Goal: Information Seeking & Learning: Learn about a topic

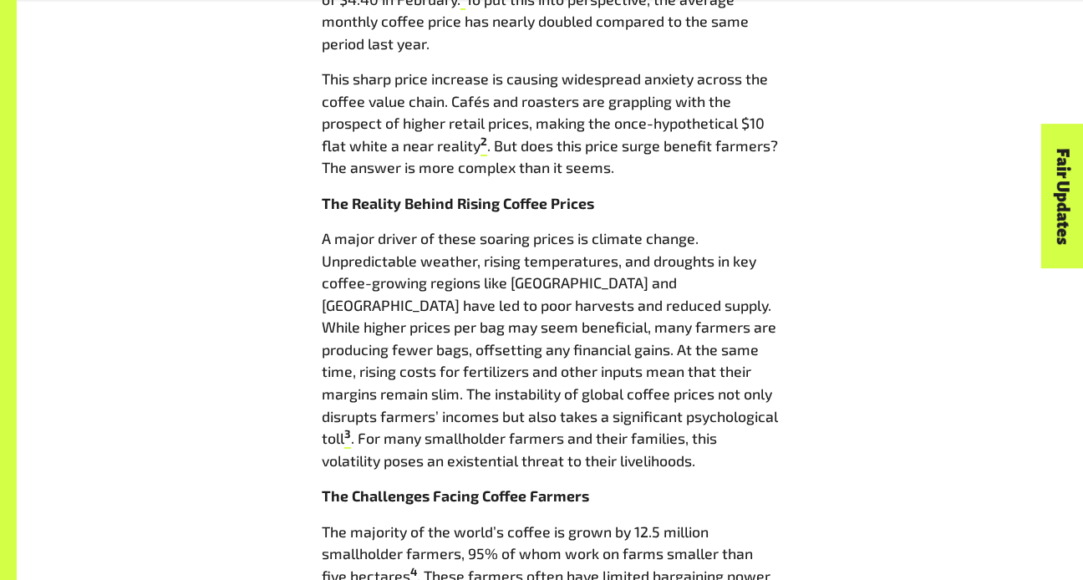
scroll to position [986, 0]
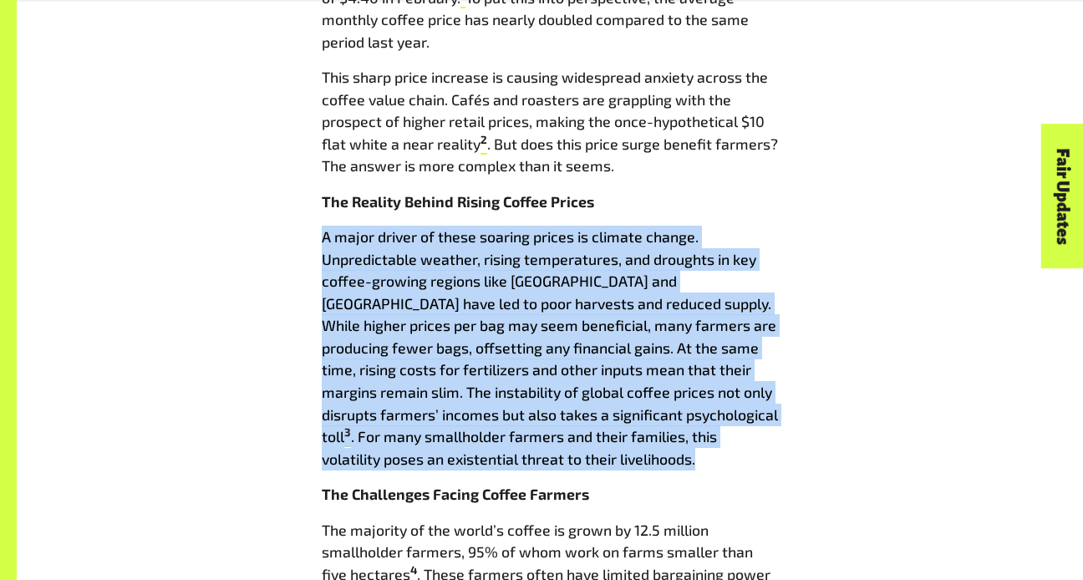
drag, startPoint x: 320, startPoint y: 234, endPoint x: 502, endPoint y: 457, distance: 287.9
click at [502, 457] on div "Coffee prices are soaring, but are farmers reaping the rewards? [DATE] A New Er…" at bounding box center [550, 541] width 476 height 1799
copy p "A major driver of these soaring prices is climate change. Unpredictable weather…"
click at [673, 291] on p "A major driver of these soaring prices is climate change. Unpredictable weather…" at bounding box center [550, 348] width 456 height 244
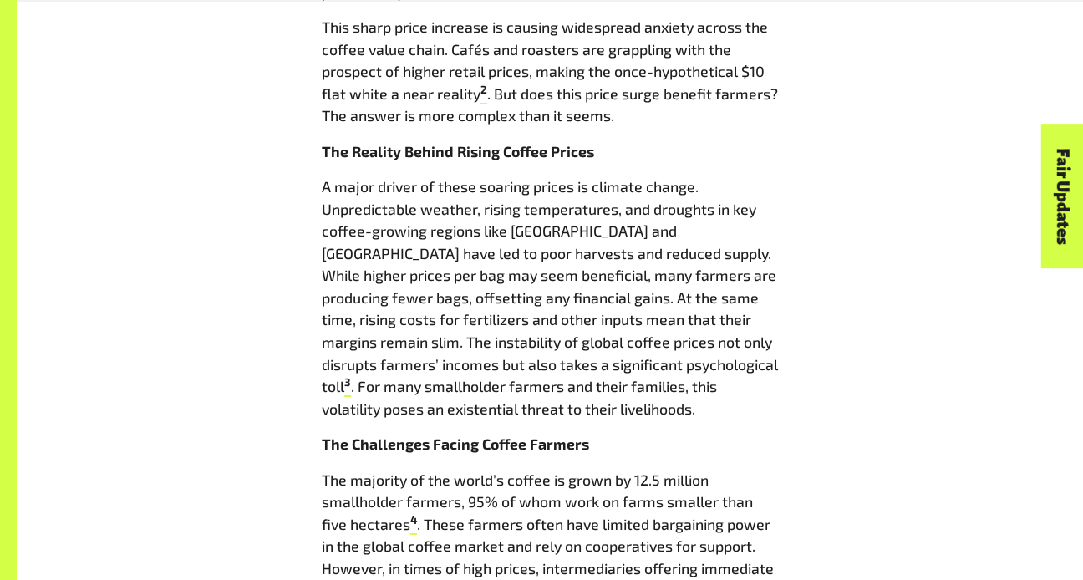
scroll to position [1027, 0]
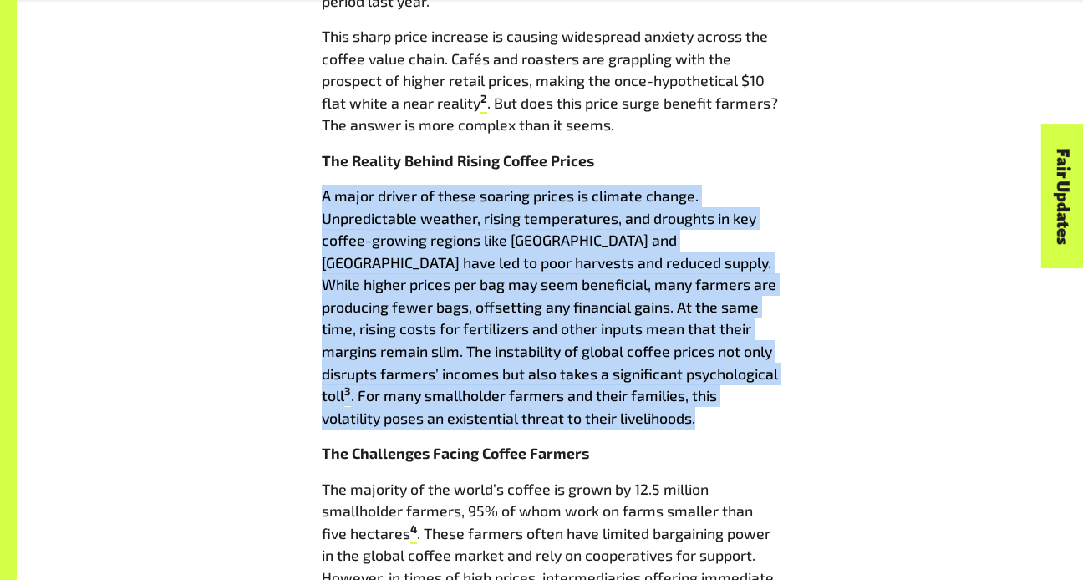
drag, startPoint x: 317, startPoint y: 199, endPoint x: 547, endPoint y: 408, distance: 311.1
click at [557, 408] on div "Coffee prices are soaring, but are farmers reaping the rewards? [DATE] A New Er…" at bounding box center [550, 500] width 476 height 1799
click at [547, 408] on p "A major driver of these soaring prices is climate change. Unpredictable weather…" at bounding box center [550, 307] width 456 height 244
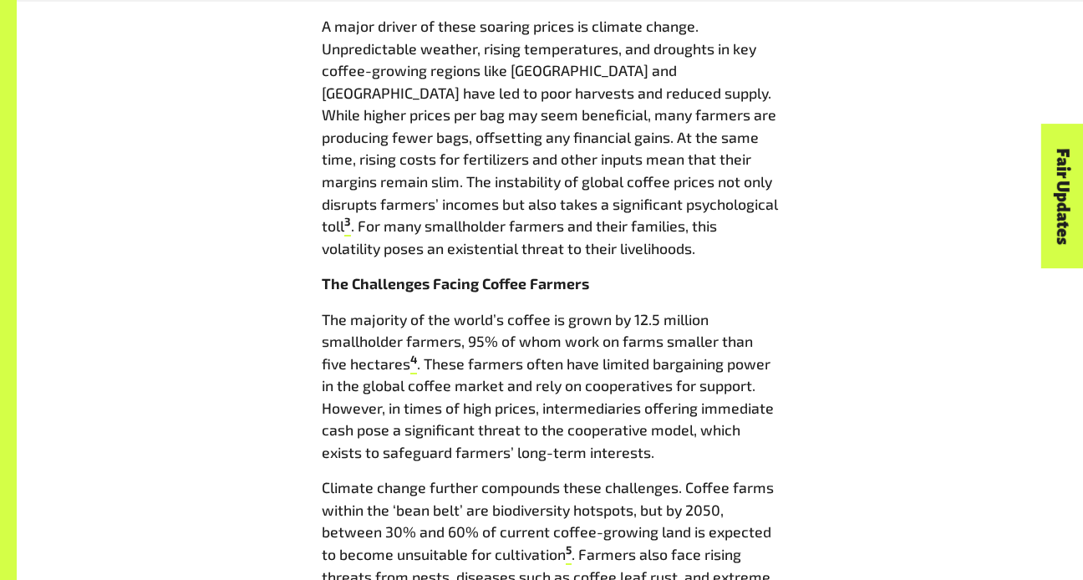
scroll to position [1199, 0]
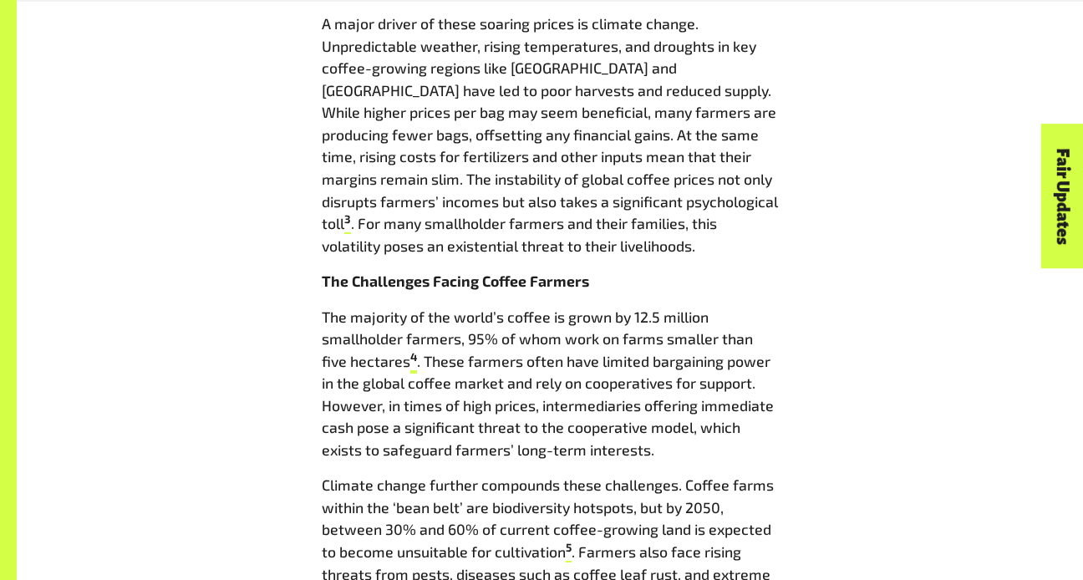
drag, startPoint x: 314, startPoint y: 317, endPoint x: 385, endPoint y: 364, distance: 85.0
click at [385, 364] on div "Coffee prices are soaring, but are farmers reaping the rewards? [DATE] A New Er…" at bounding box center [550, 328] width 476 height 1799
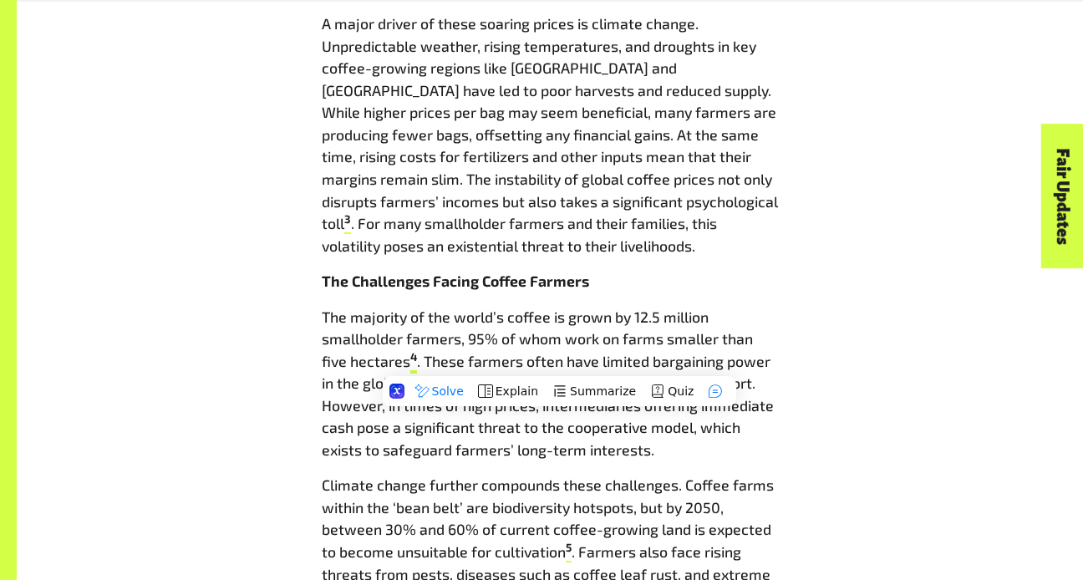
copy p "The majority of the world’s coffee is grown by 12.5 million smallholder farmers…"
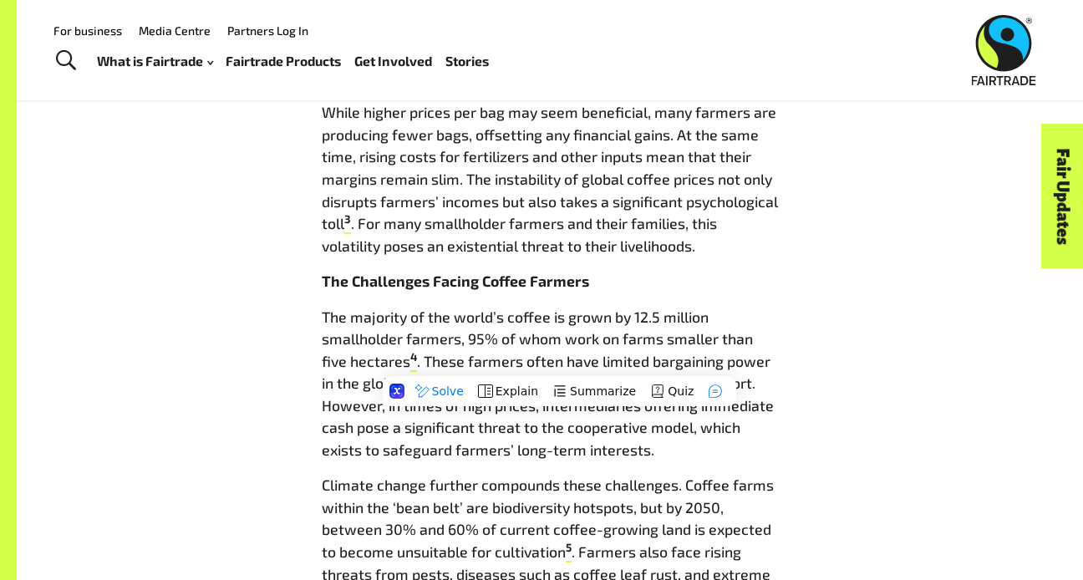
click at [302, 296] on div "Coffee prices are soaring, but are farmers reaping the rewards? [DATE] A New Er…" at bounding box center [550, 328] width 952 height 1799
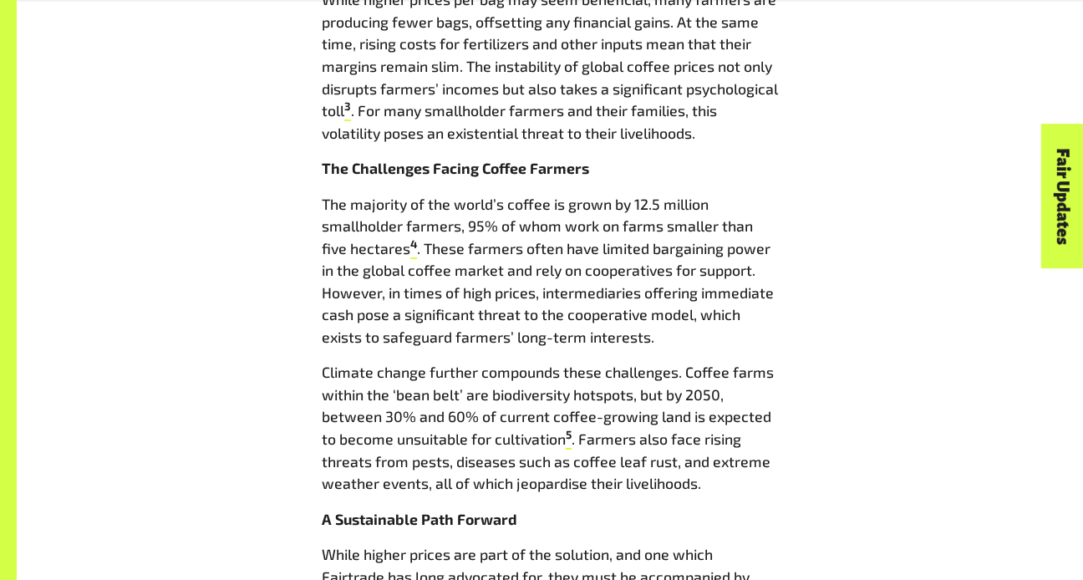
scroll to position [1324, 0]
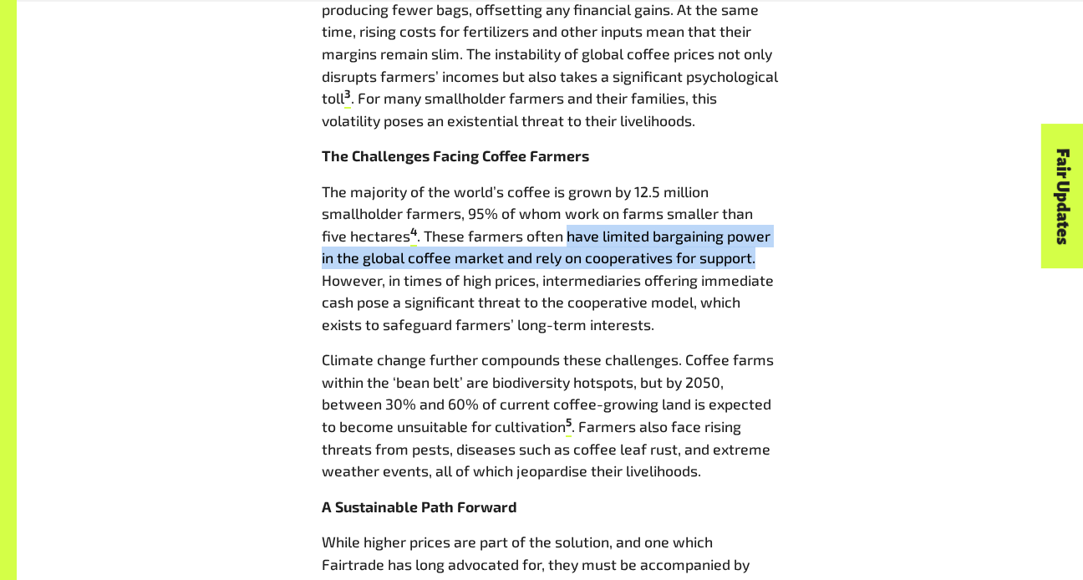
drag, startPoint x: 541, startPoint y: 236, endPoint x: 738, endPoint y: 264, distance: 199.0
click at [738, 264] on p "The majority of the world’s coffee is grown by 12.5 million smallholder farmers…" at bounding box center [550, 257] width 456 height 155
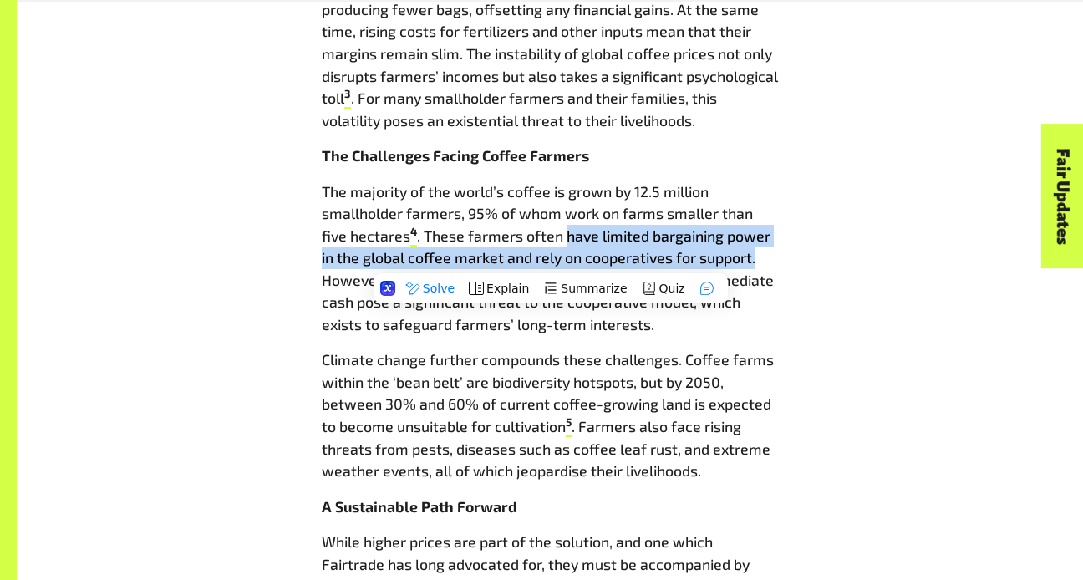
copy p "have limited bargaining power in the global coffee market and rely on cooperati…"
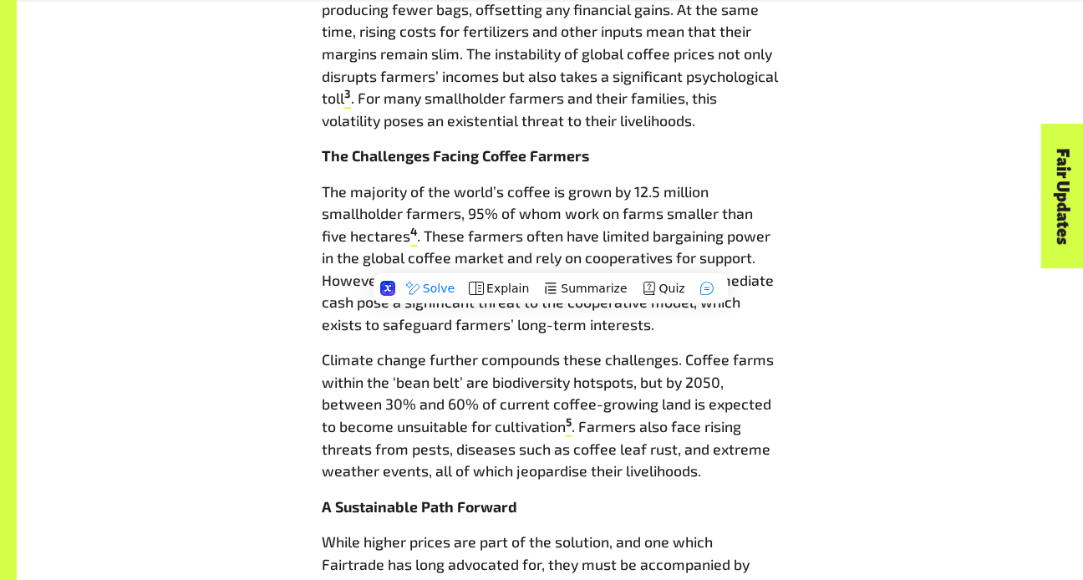
click at [327, 287] on p "The majority of the world’s coffee is grown by 12.5 million smallholder farmers…" at bounding box center [550, 257] width 456 height 155
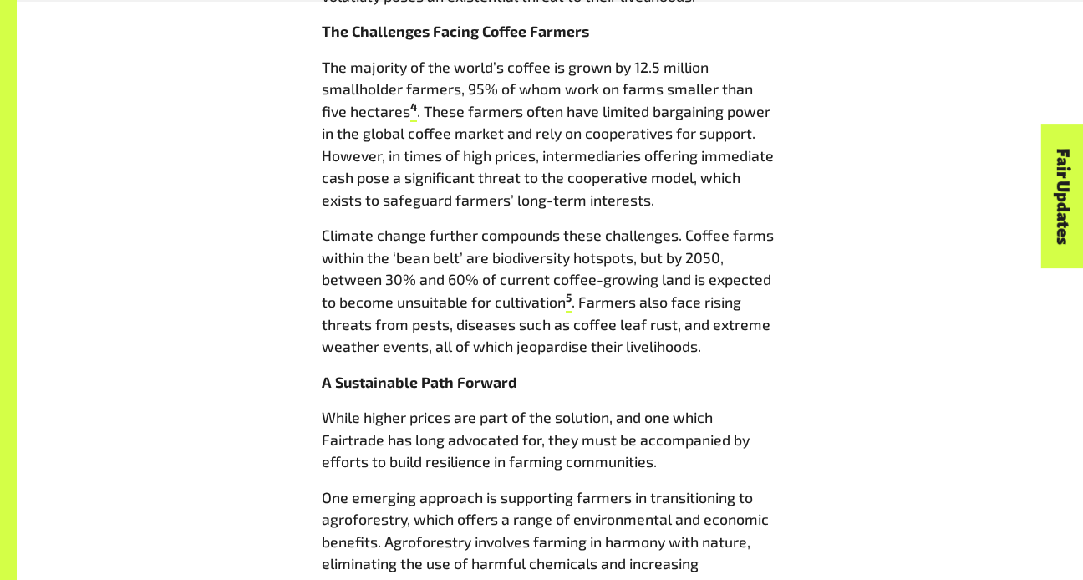
scroll to position [1450, 0]
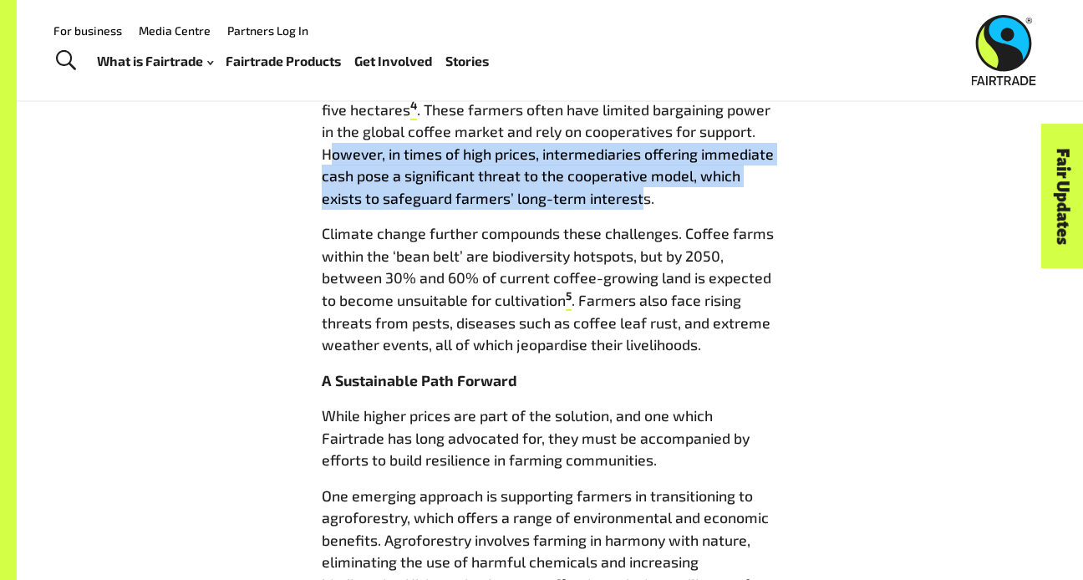
drag, startPoint x: 327, startPoint y: 155, endPoint x: 641, endPoint y: 195, distance: 316.5
click at [641, 195] on p "The majority of the world’s coffee is grown by 12.5 million smallholder farmers…" at bounding box center [550, 131] width 456 height 155
drag, startPoint x: 657, startPoint y: 195, endPoint x: 322, endPoint y: 155, distance: 338.2
click at [322, 155] on p "The majority of the world’s coffee is grown by 12.5 million smallholder farmers…" at bounding box center [550, 131] width 456 height 155
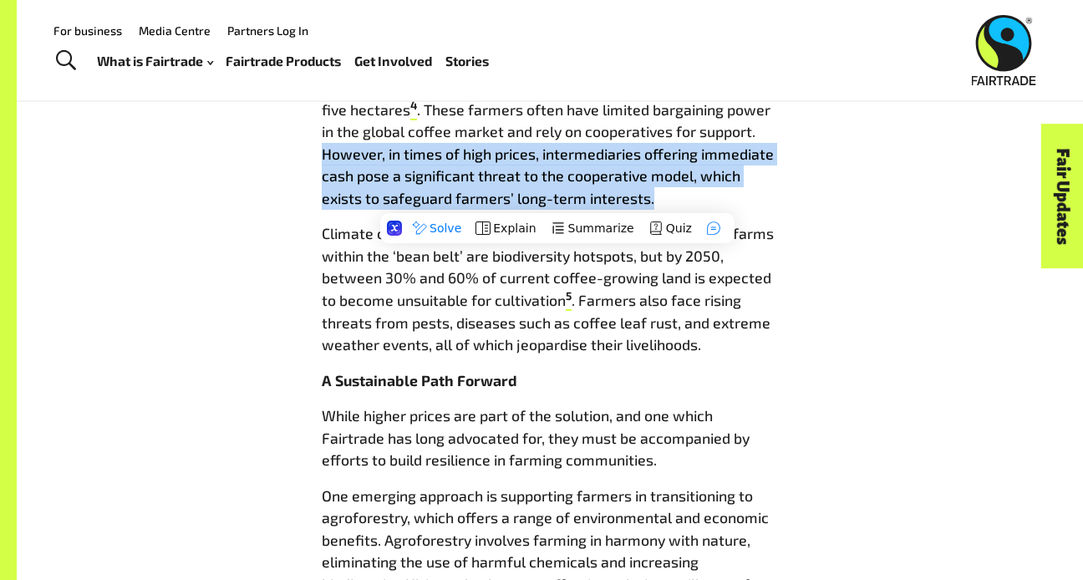
click at [312, 178] on div "Coffee prices are soaring, but are farmers reaping the rewards? [DATE] A New Er…" at bounding box center [550, 76] width 476 height 1799
drag, startPoint x: 315, startPoint y: 155, endPoint x: 678, endPoint y: 196, distance: 365.6
click at [678, 196] on div "Coffee prices are soaring, but are farmers reaping the rewards? [DATE] A New Er…" at bounding box center [550, 76] width 476 height 1799
copy p "However, in times of high prices, intermediaries offering immediate cash pose a…"
click at [558, 180] on p "The majority of the world’s coffee is grown by 12.5 million smallholder farmers…" at bounding box center [550, 131] width 456 height 155
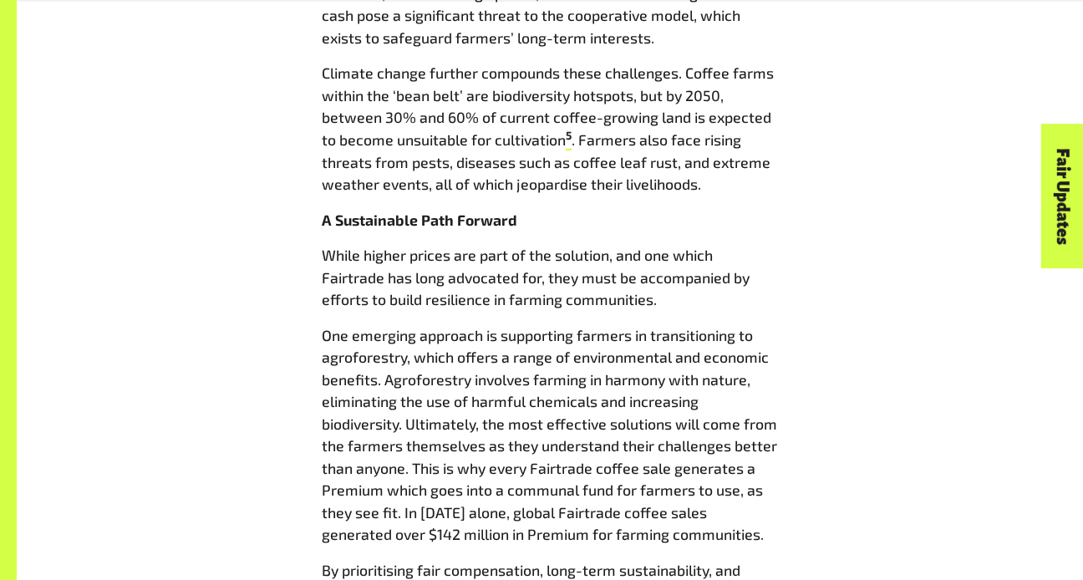
scroll to position [1611, 0]
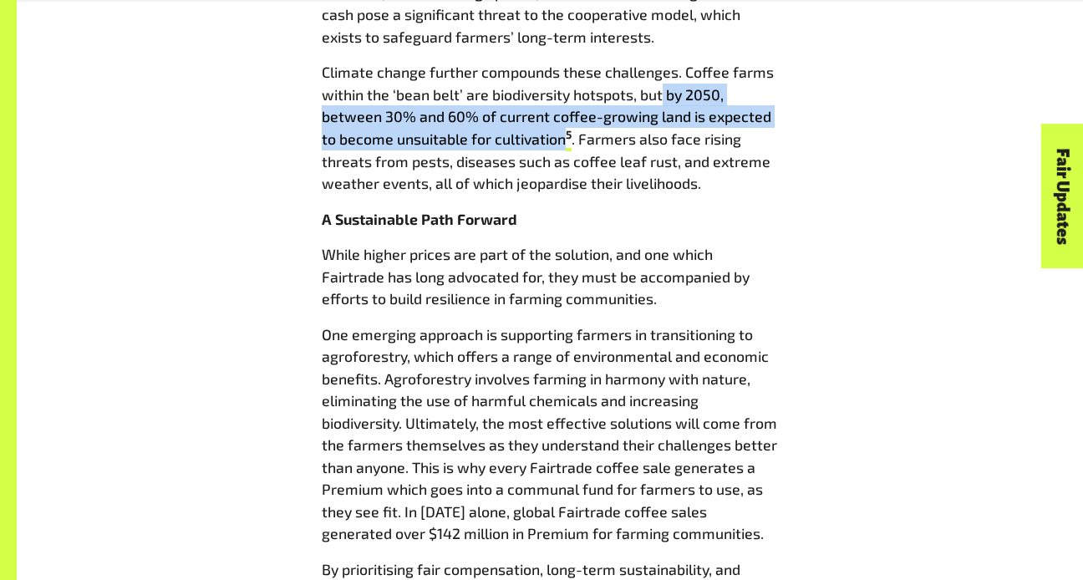
drag, startPoint x: 664, startPoint y: 95, endPoint x: 566, endPoint y: 131, distance: 104.1
click at [566, 131] on p "Climate change further compounds these challenges. Coffee farms within the ‘bea…" at bounding box center [550, 127] width 456 height 133
copy p "by 2050, between 30% and 60% of current coffee-growing land is expected to beco…"
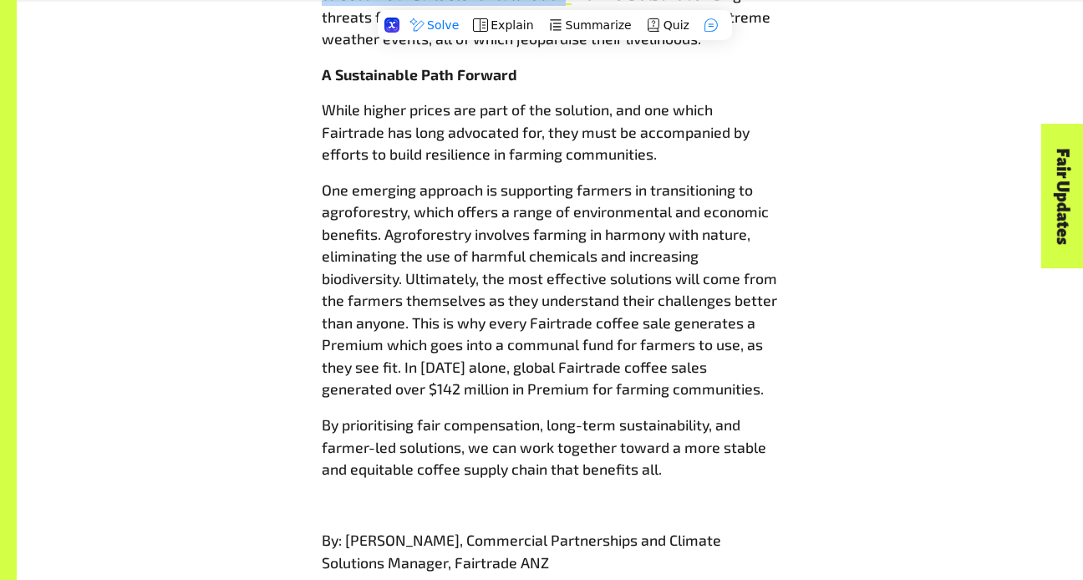
scroll to position [1766, 0]
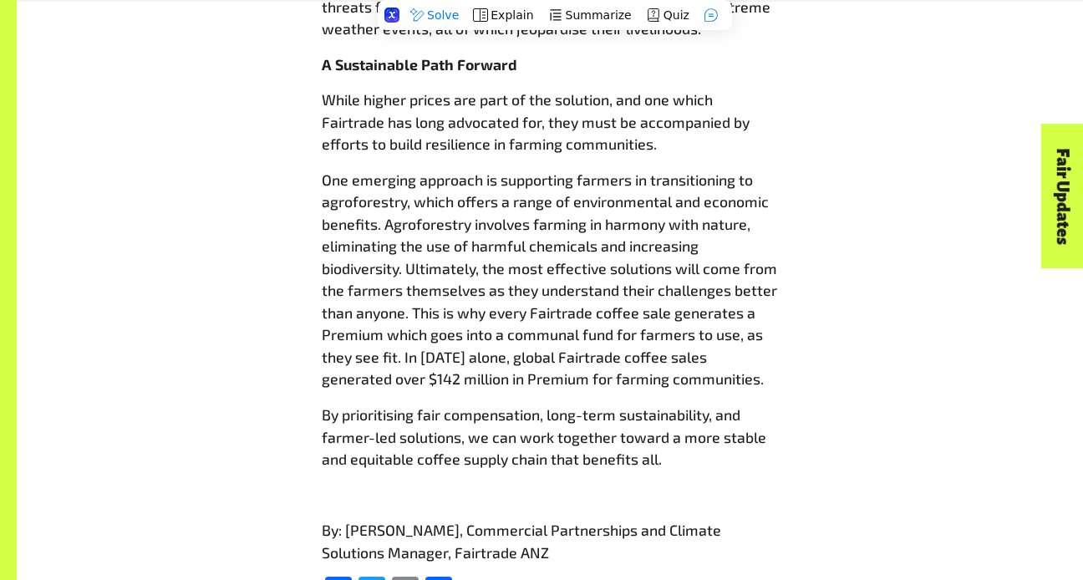
click at [401, 306] on p "One emerging approach is supporting farmers in transitioning to agroforestry, w…" at bounding box center [550, 279] width 456 height 221
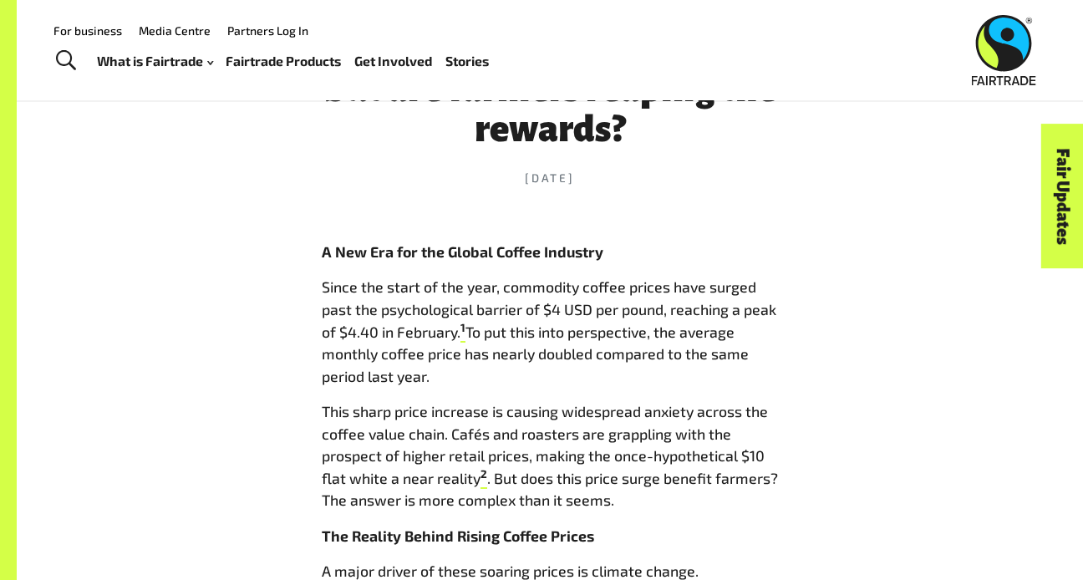
scroll to position [283, 0]
